Goal: Information Seeking & Learning: Compare options

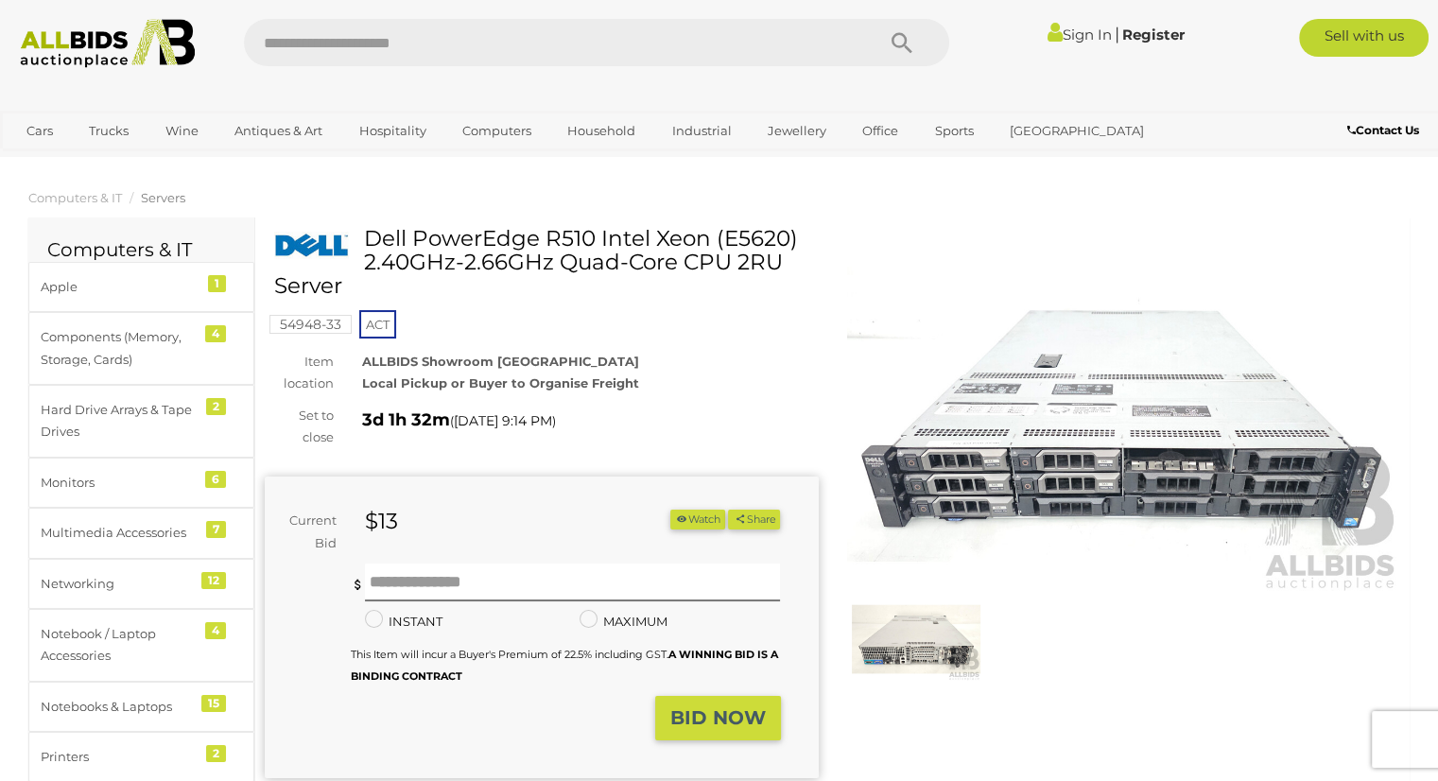
click at [464, 48] on input "text" at bounding box center [550, 42] width 612 height 47
type input "*******"
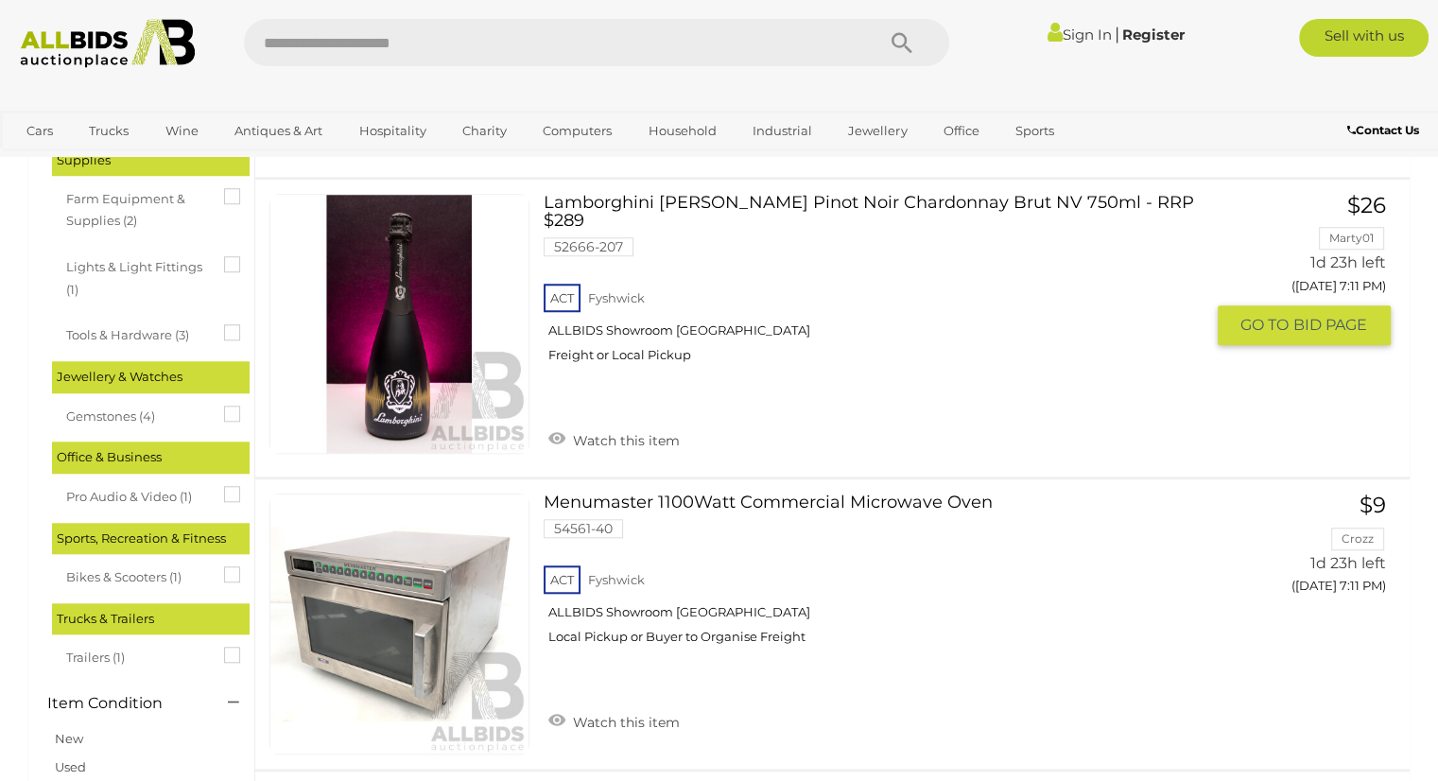
scroll to position [1577, 0]
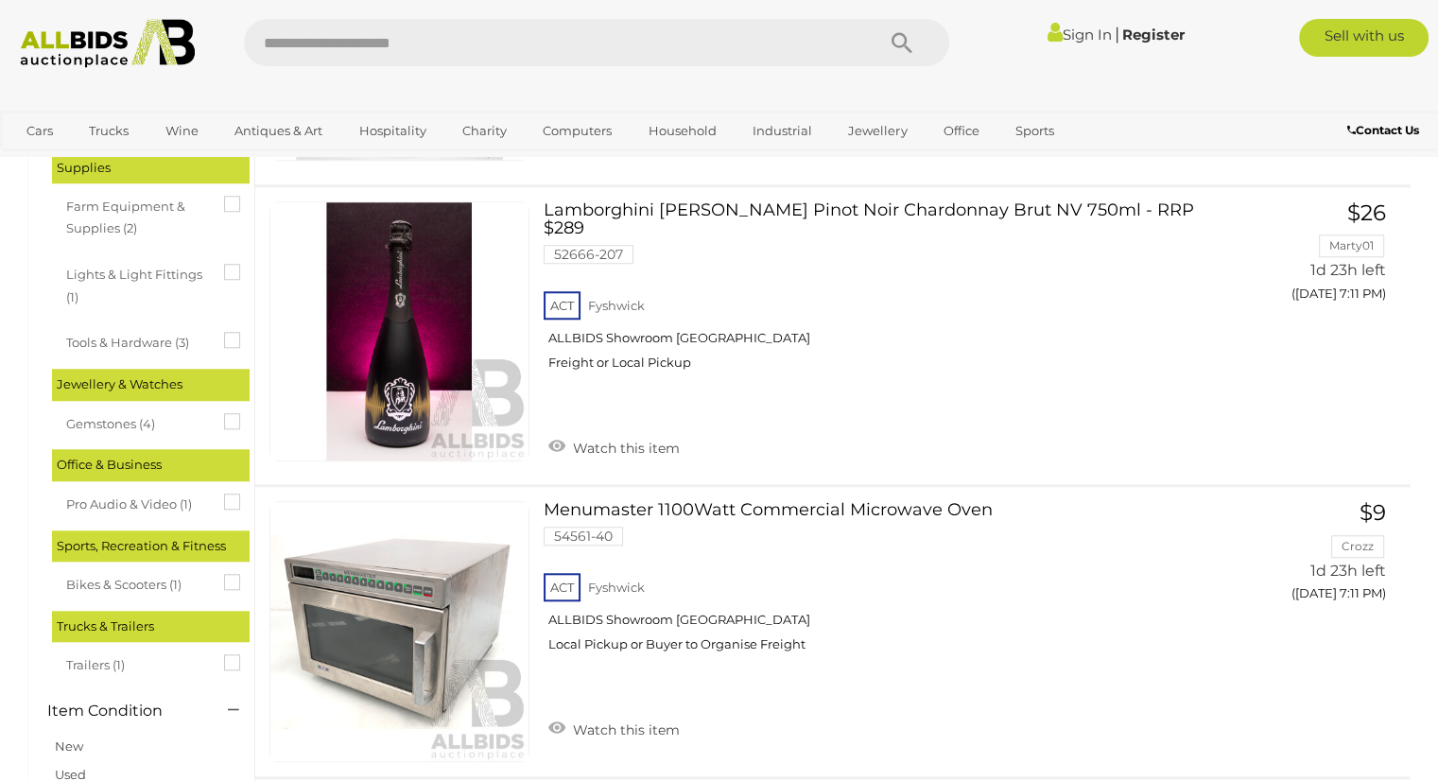
click at [470, 51] on input "text" at bounding box center [550, 42] width 612 height 47
type input "*******"
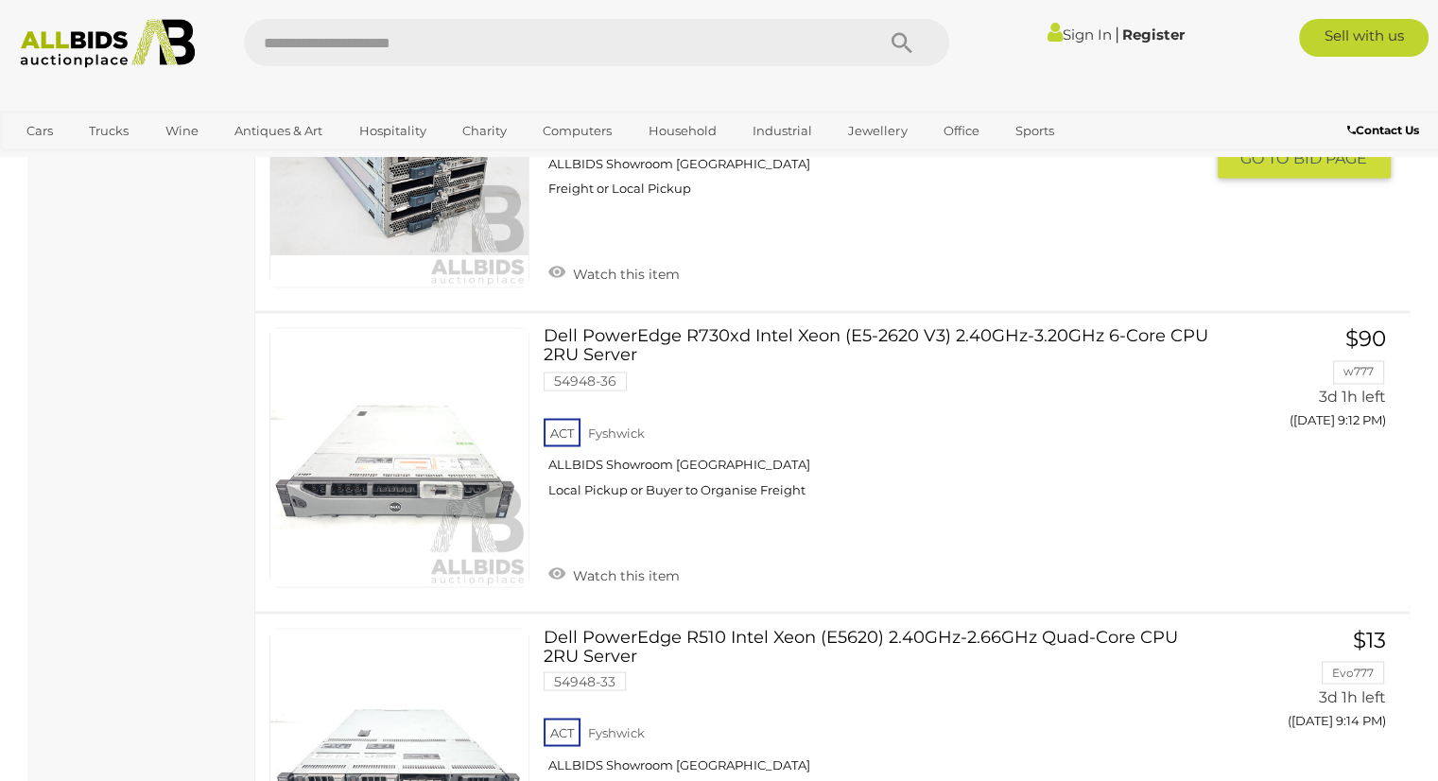
scroll to position [10368, 0]
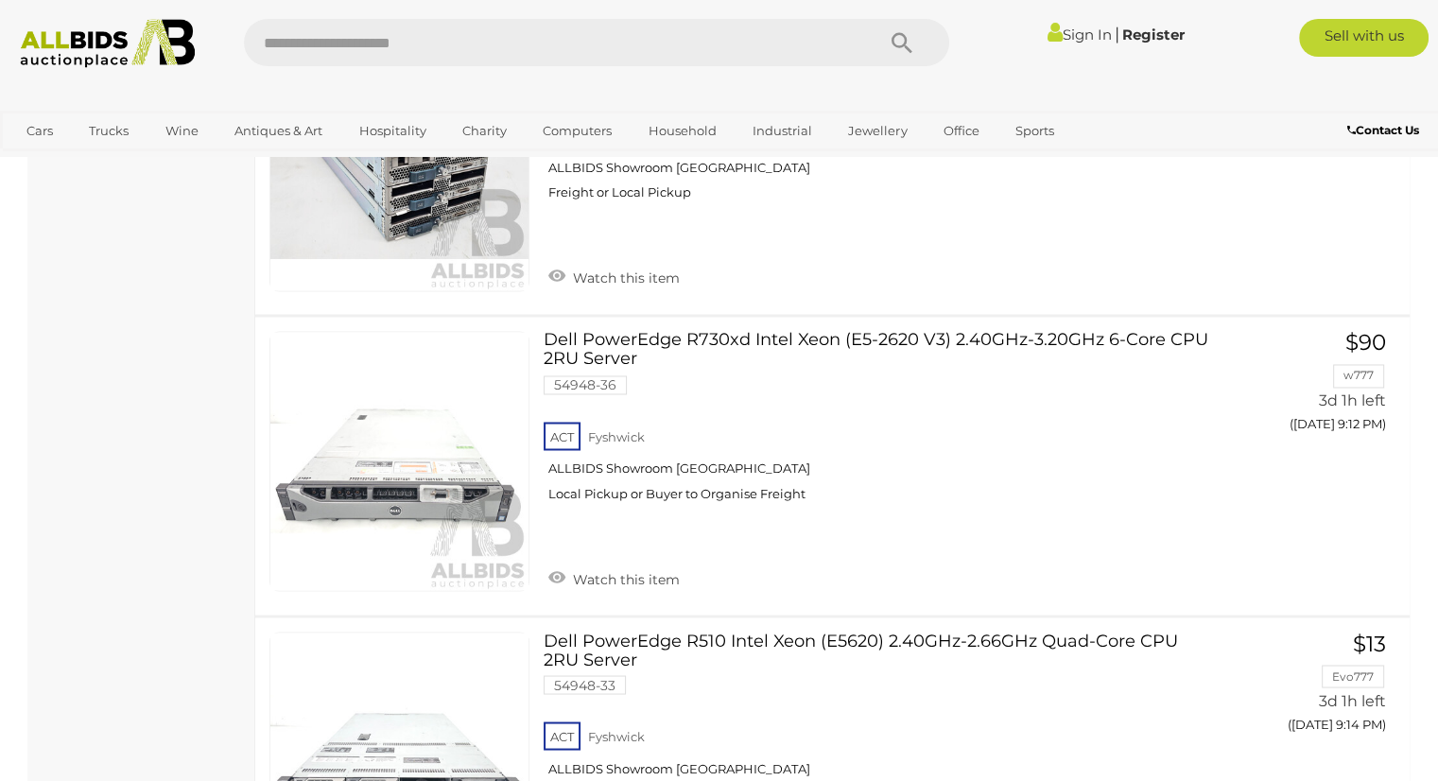
click at [389, 26] on input "text" at bounding box center [550, 42] width 612 height 47
type input "******"
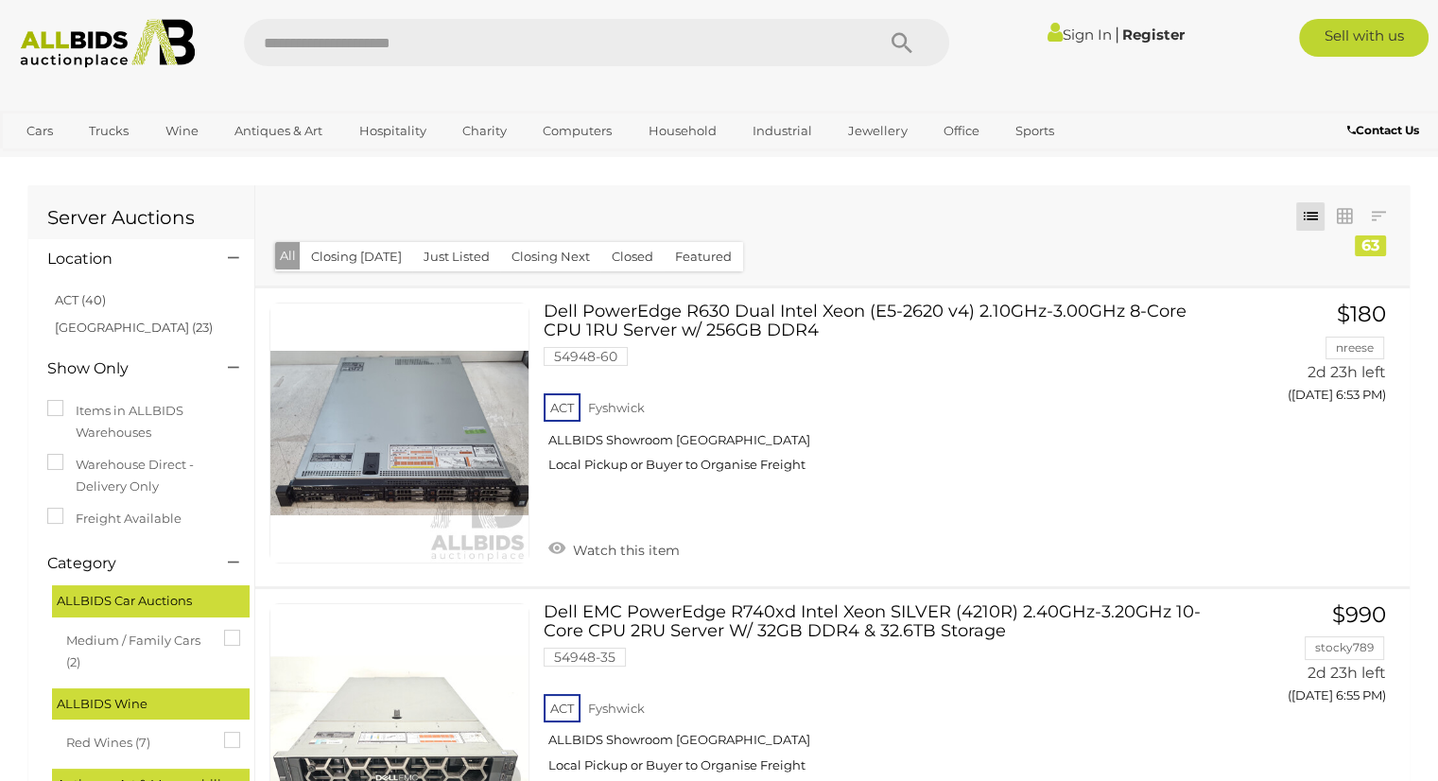
click at [354, 258] on button "Closing Today" at bounding box center [356, 256] width 113 height 29
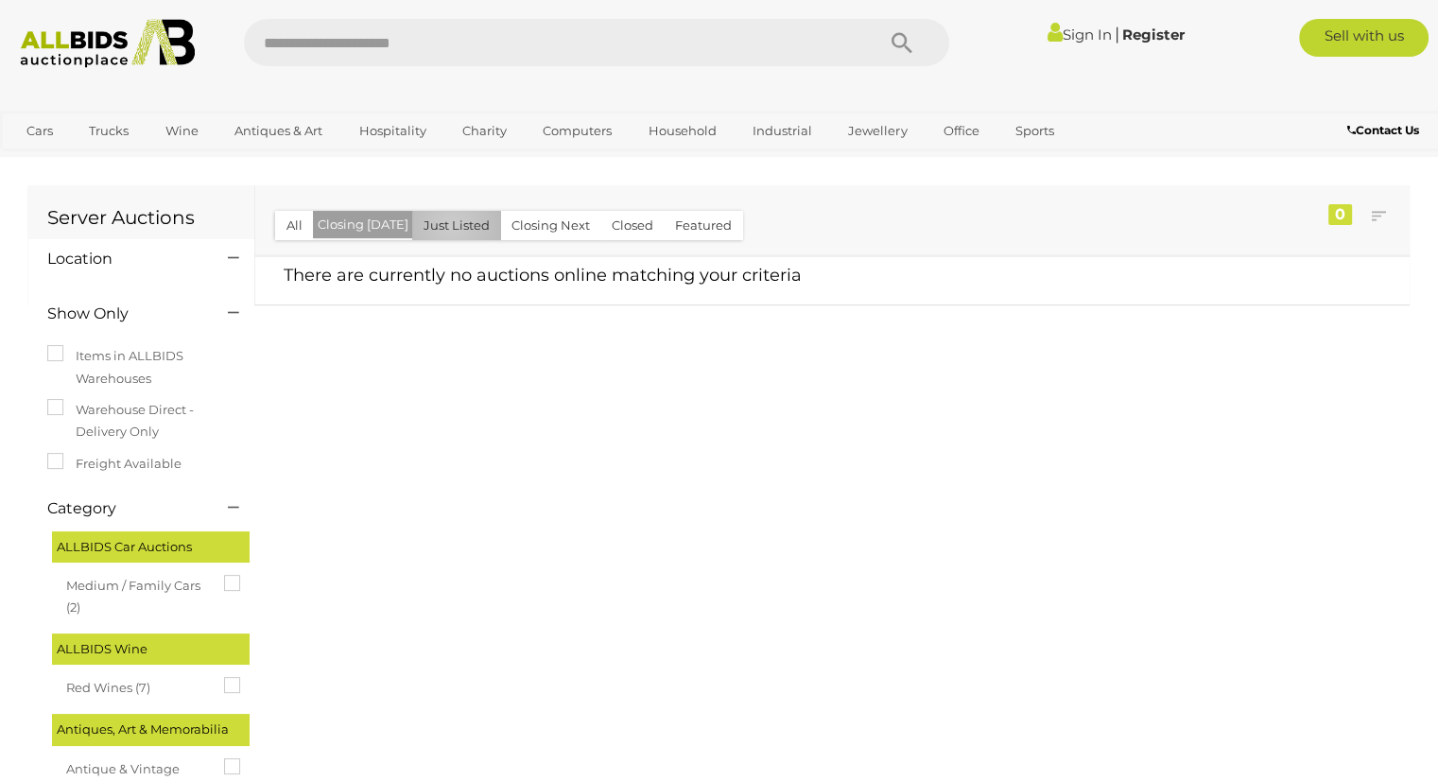
click at [445, 227] on button "Just Listed" at bounding box center [456, 225] width 89 height 29
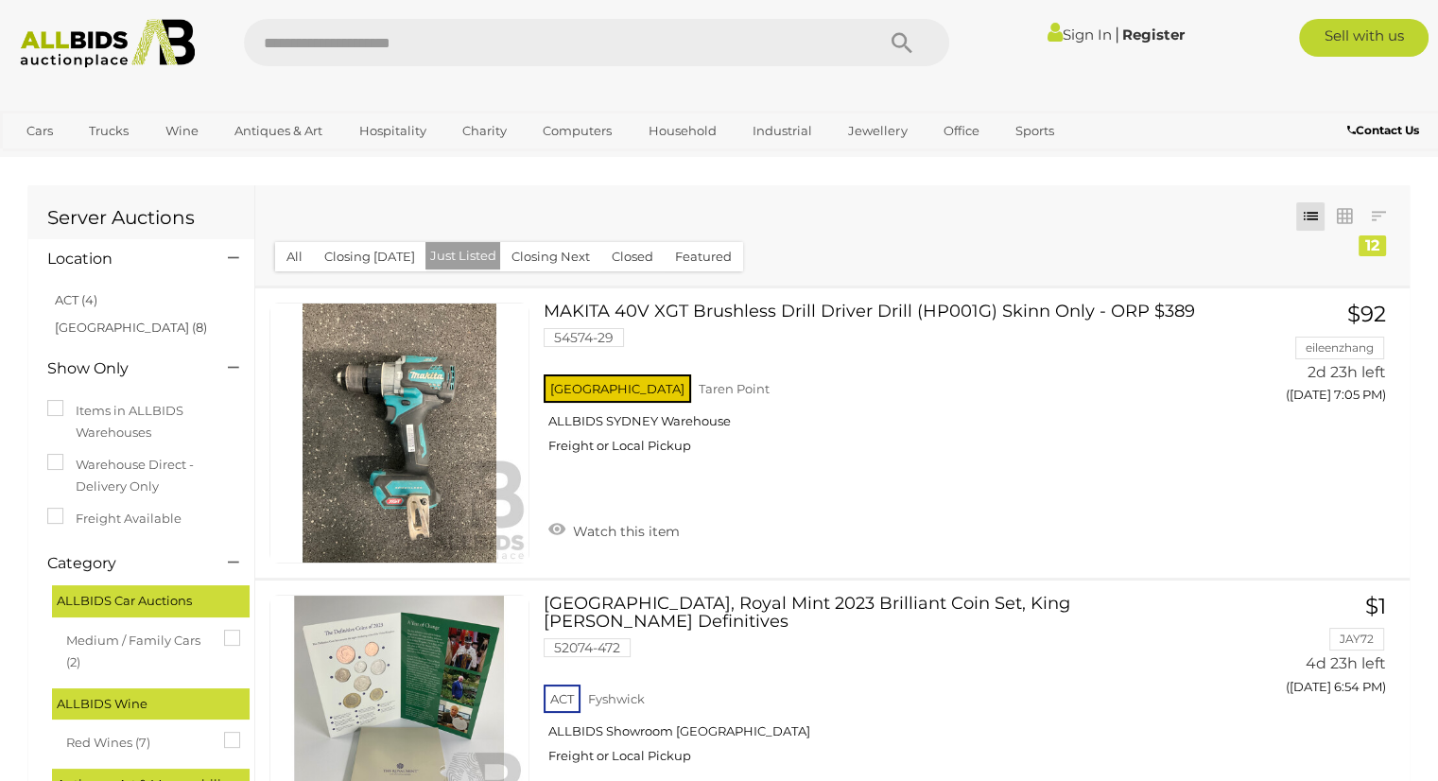
click at [299, 254] on button "All" at bounding box center [294, 256] width 39 height 29
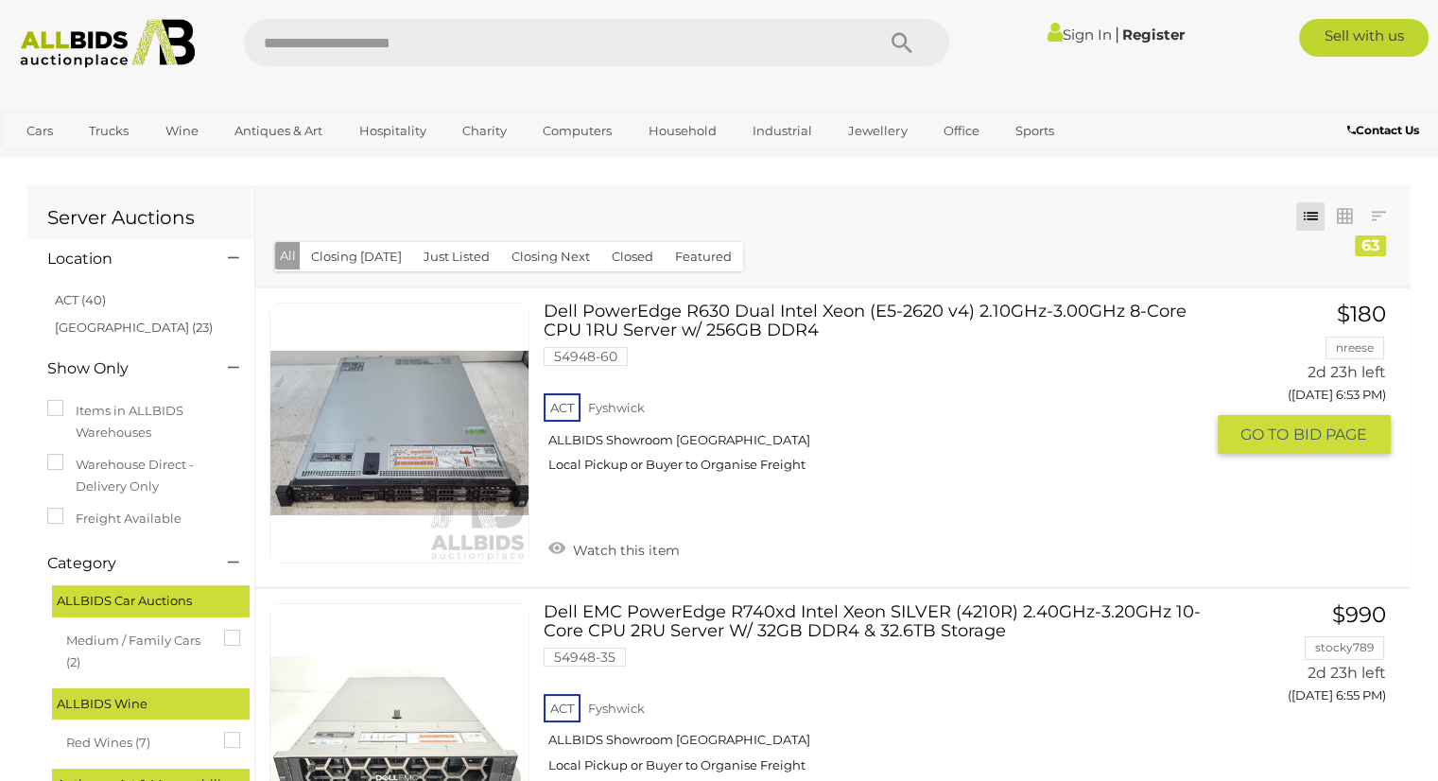
drag, startPoint x: 544, startPoint y: 300, endPoint x: 754, endPoint y: 306, distance: 210.9
click at [721, 298] on div "Dell PowerEdge R630 Dual Intel Xeon (E5-2620 v4) 2.10GHz-3.00GHz 8-Core CPU 1RU…" at bounding box center [832, 437] width 1183 height 298
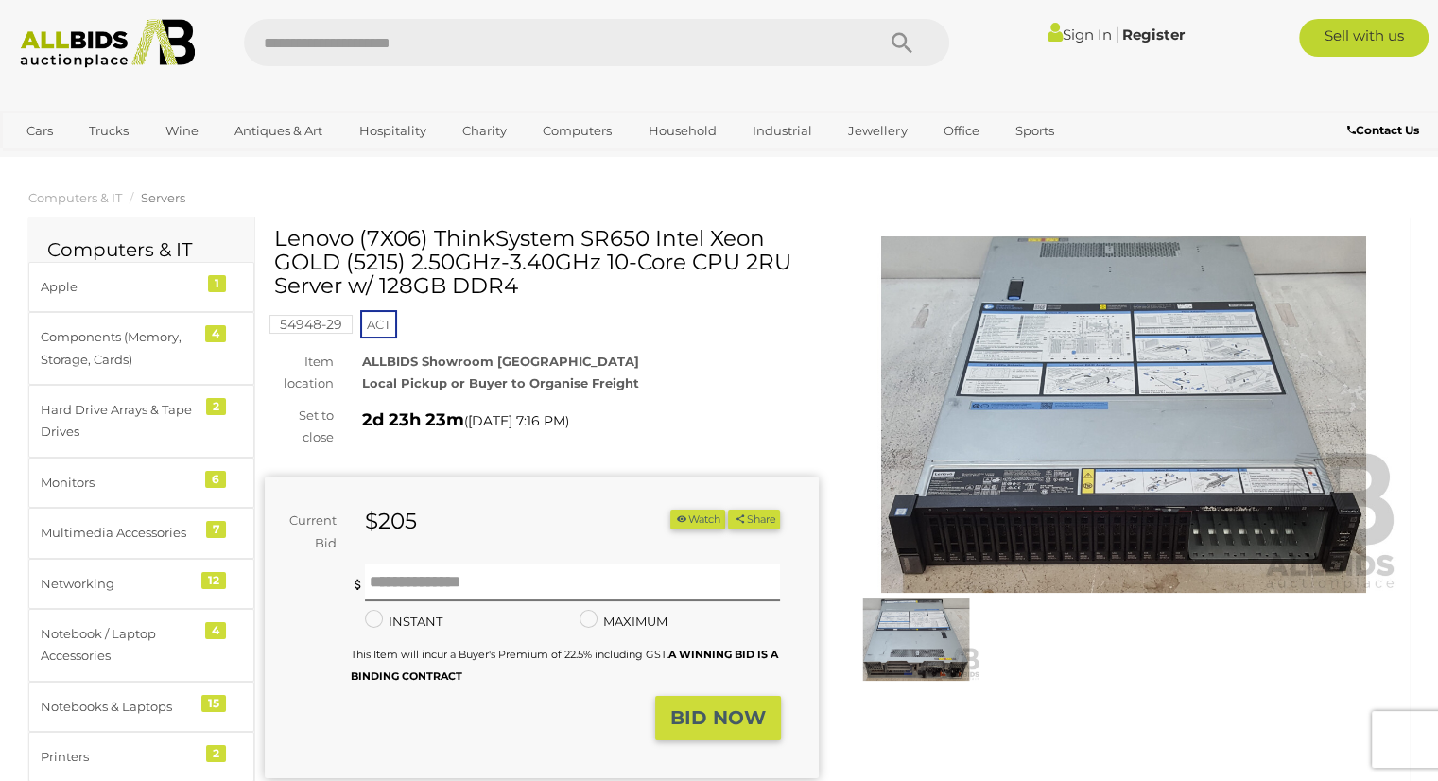
drag, startPoint x: 278, startPoint y: 232, endPoint x: 531, endPoint y: 286, distance: 259.2
click at [531, 286] on h1 "Lenovo (7X06) ThinkSystem SR650 Intel Xeon GOLD (5215) 2.50GHz-3.40GHz 10-Core …" at bounding box center [544, 263] width 540 height 72
copy h1 "Lenovo (7X06) ThinkSystem SR650 Intel Xeon GOLD (5215) 2.50GHz-3.40GHz 10-Core …"
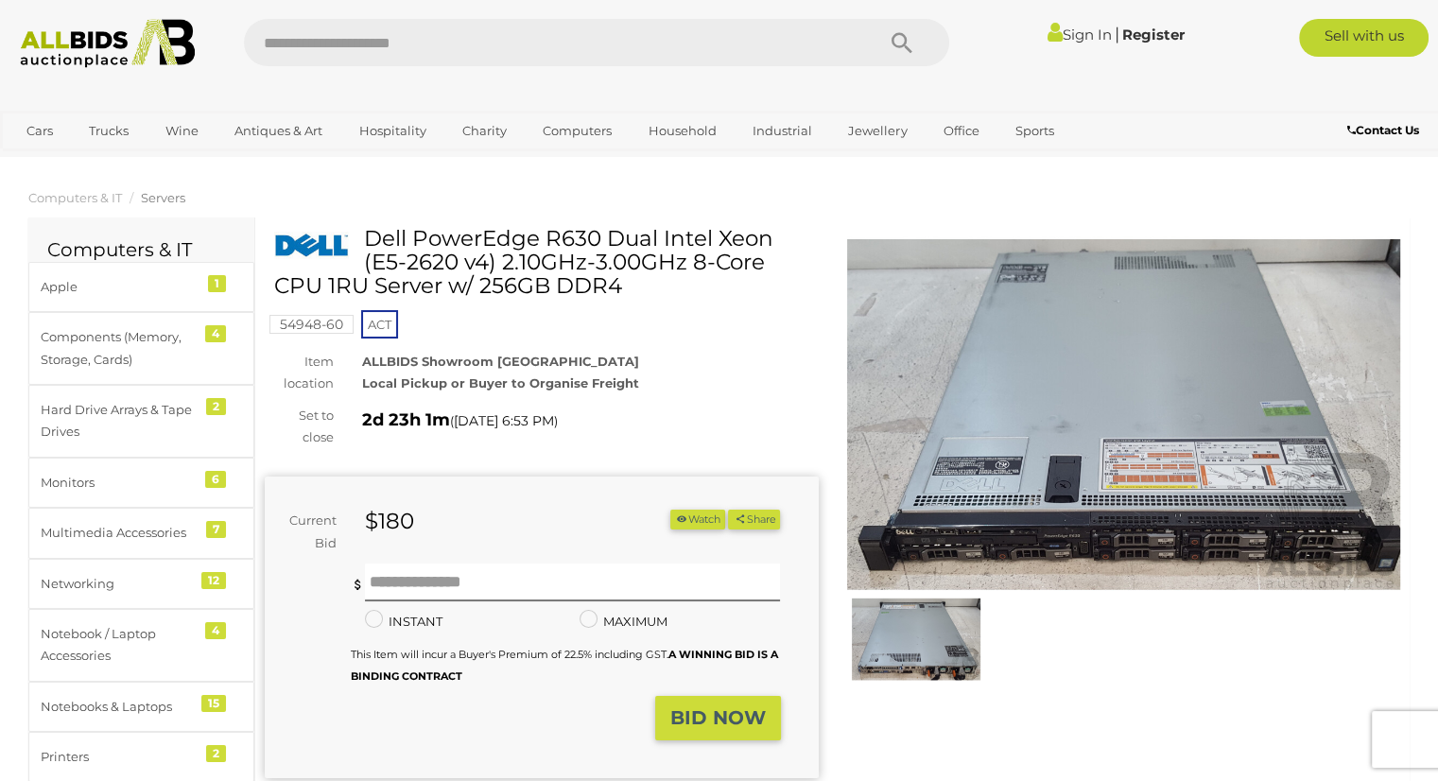
drag, startPoint x: 371, startPoint y: 236, endPoint x: 617, endPoint y: 285, distance: 251.4
click at [617, 285] on h1 "Dell PowerEdge R630 Dual Intel Xeon (E5-2620 v4) 2.10GHz-3.00GHz 8-Core CPU 1RU…" at bounding box center [544, 263] width 540 height 72
copy h1 "Dell PowerEdge R630 Dual Intel Xeon (E5-2620 v4) 2.10GHz-3.00GHz 8-Core CPU 1RU…"
